Goal: Browse casually: Explore the website without a specific task or goal

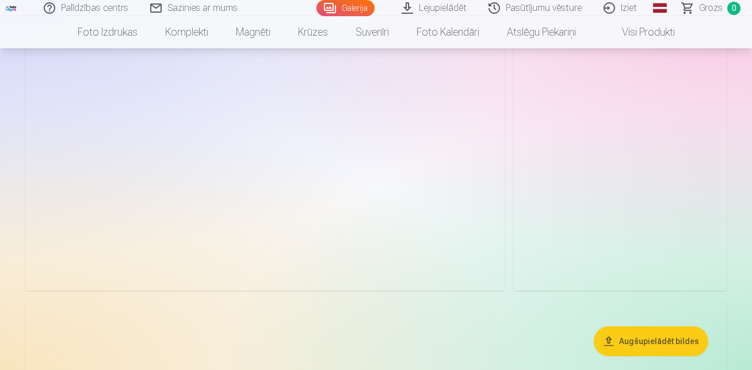
scroll to position [575, 0]
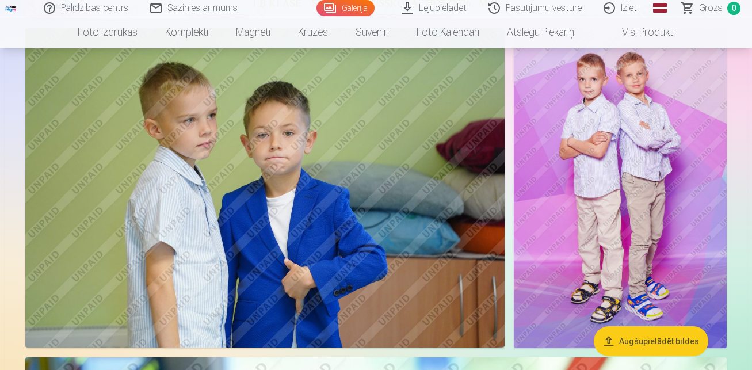
click at [628, 204] on img at bounding box center [620, 187] width 213 height 319
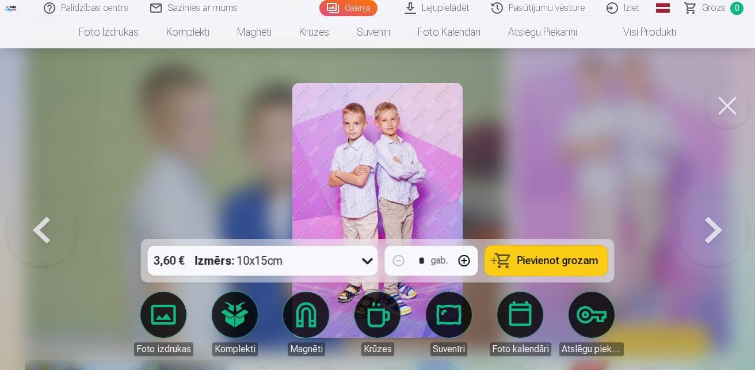
click at [725, 104] on button at bounding box center [727, 106] width 46 height 46
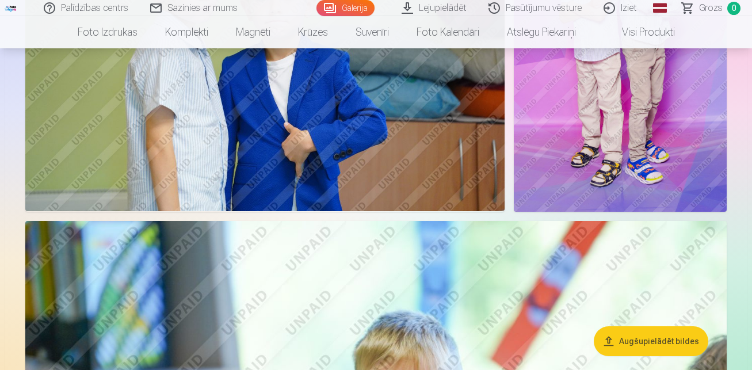
scroll to position [518, 0]
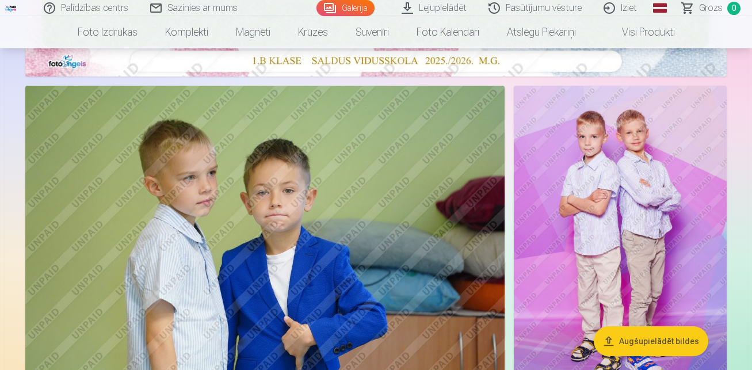
click at [609, 231] on img at bounding box center [620, 245] width 213 height 319
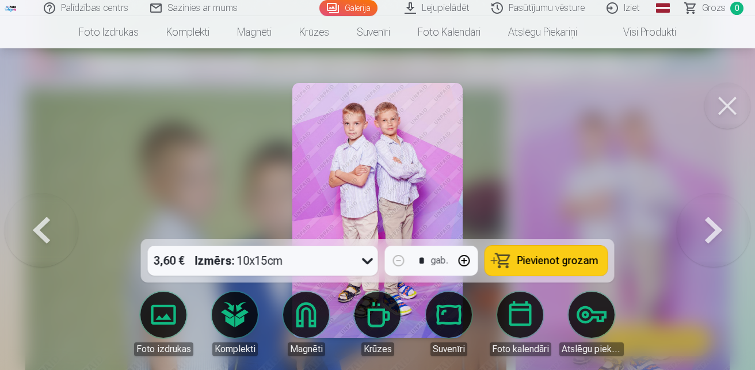
click at [730, 101] on button at bounding box center [727, 106] width 46 height 46
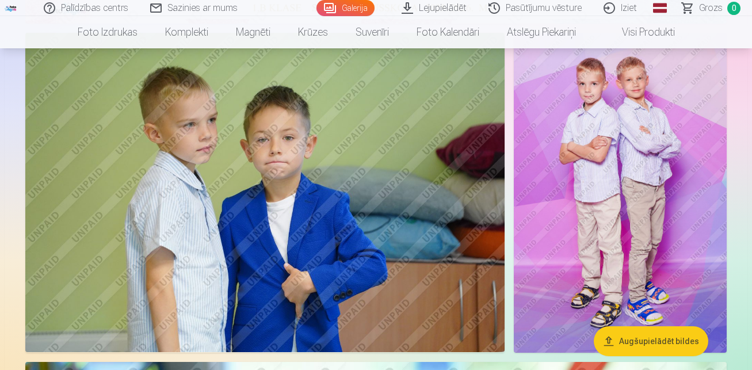
scroll to position [575, 0]
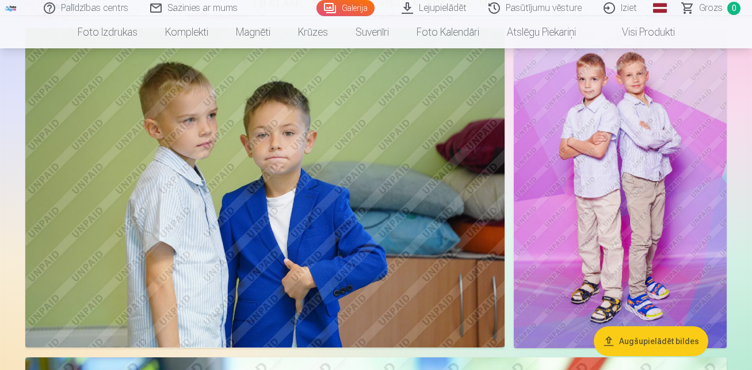
click at [636, 190] on img at bounding box center [620, 187] width 213 height 319
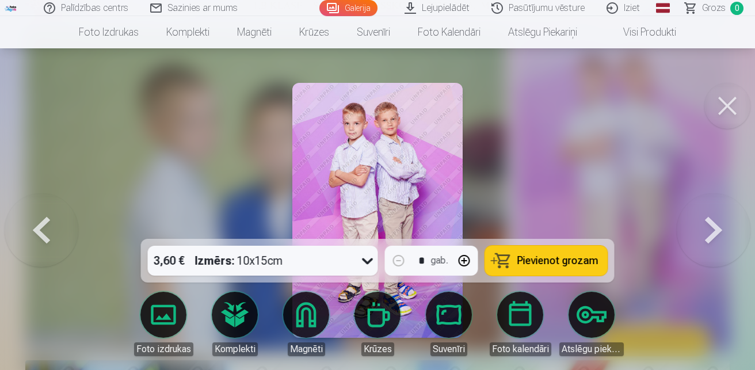
click at [353, 155] on img at bounding box center [377, 210] width 170 height 255
click at [719, 109] on button at bounding box center [727, 106] width 46 height 46
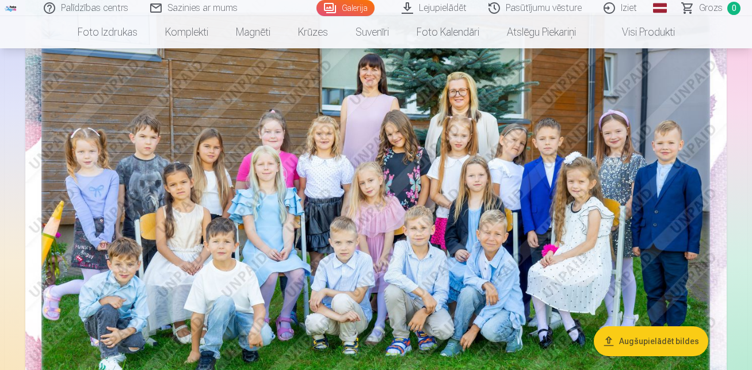
scroll to position [115, 0]
